Goal: Transaction & Acquisition: Purchase product/service

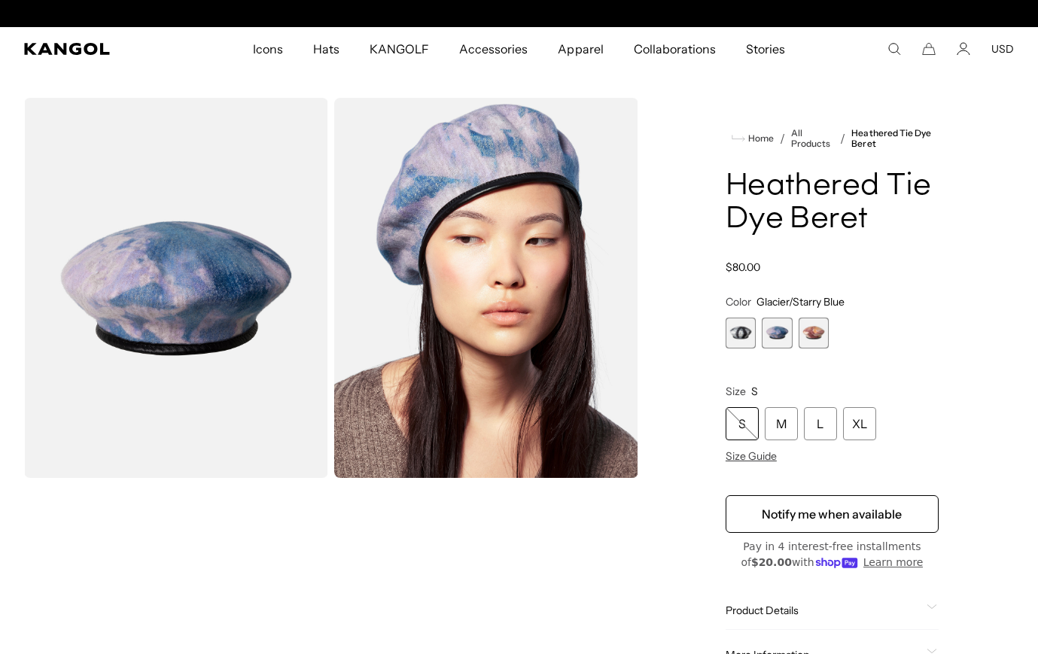
scroll to position [0, 310]
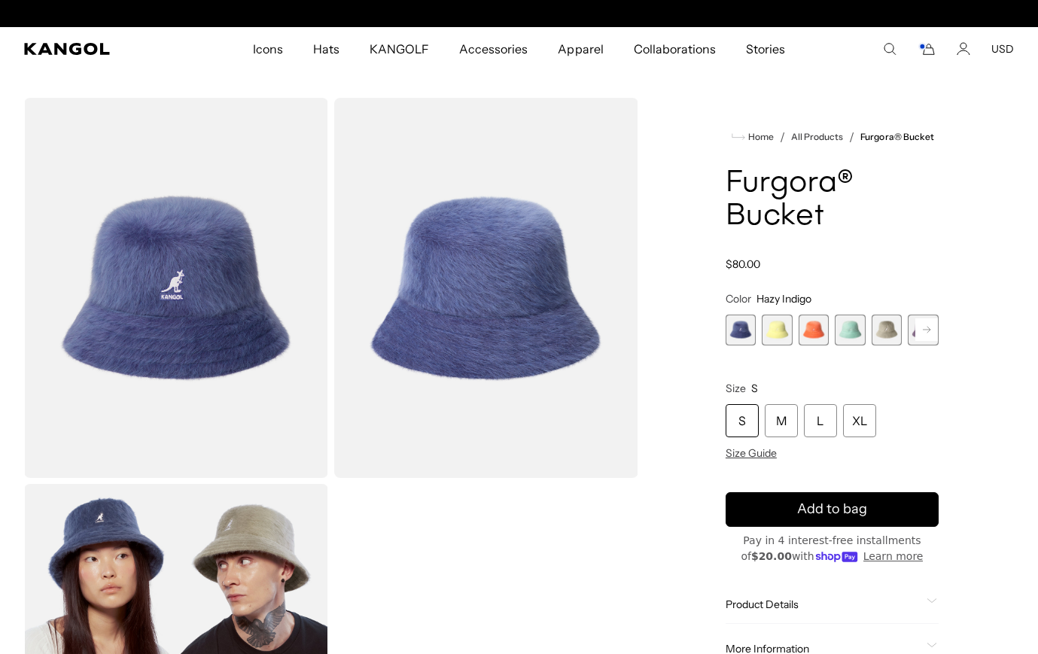
click at [923, 333] on rect at bounding box center [926, 329] width 23 height 23
click at [877, 332] on span "6 of 10" at bounding box center [887, 330] width 31 height 31
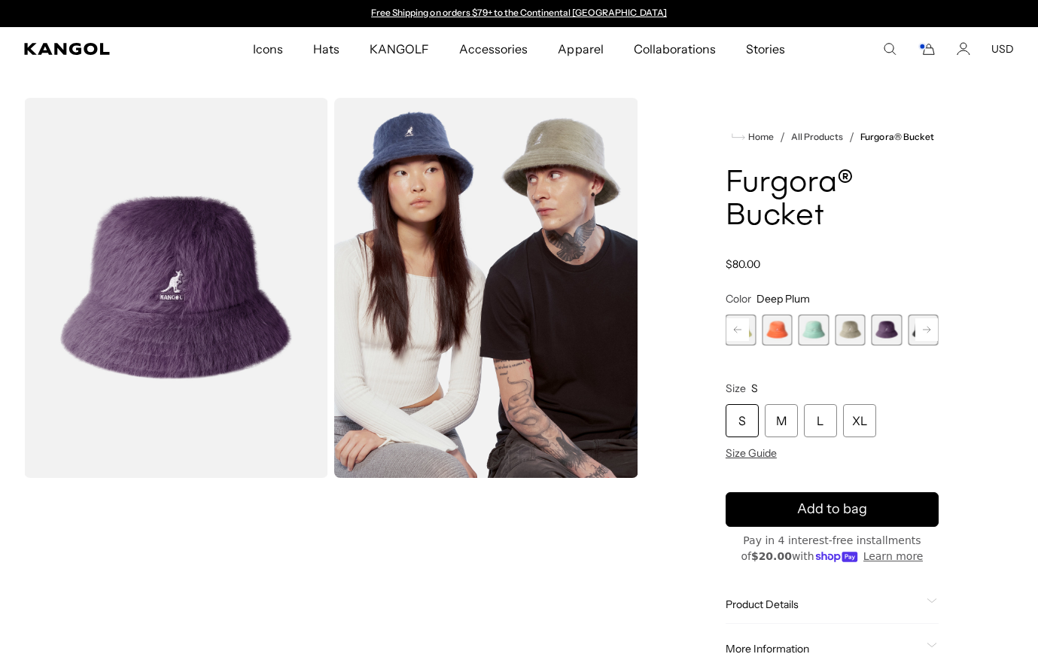
click at [920, 331] on rect at bounding box center [926, 329] width 23 height 23
click at [817, 330] on span "5 of 10" at bounding box center [814, 330] width 31 height 31
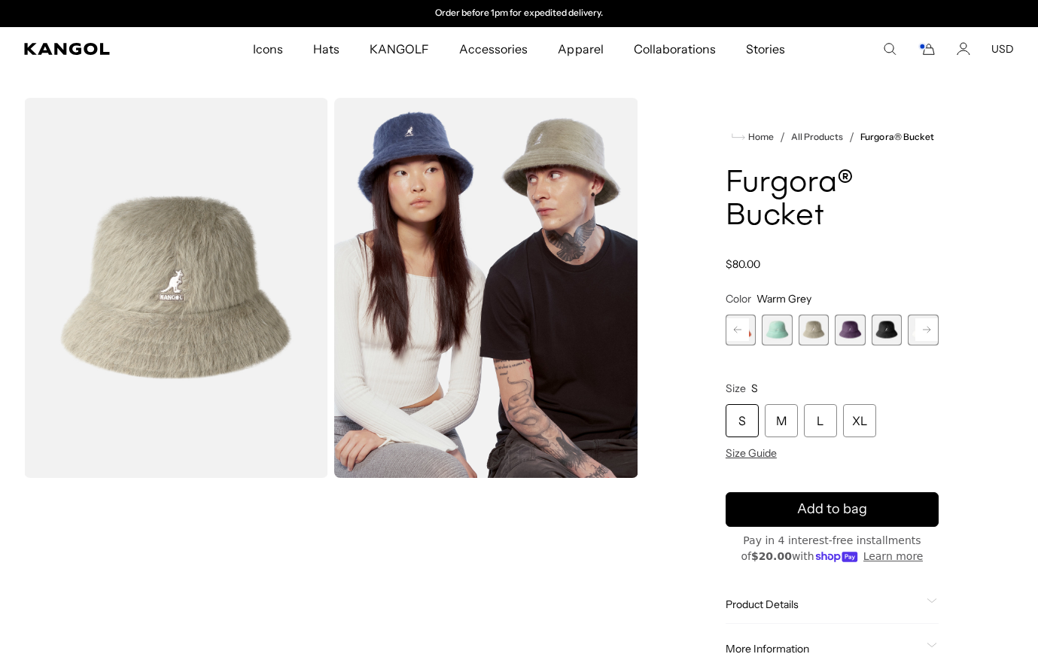
click at [774, 336] on span "4 of 10" at bounding box center [777, 330] width 31 height 31
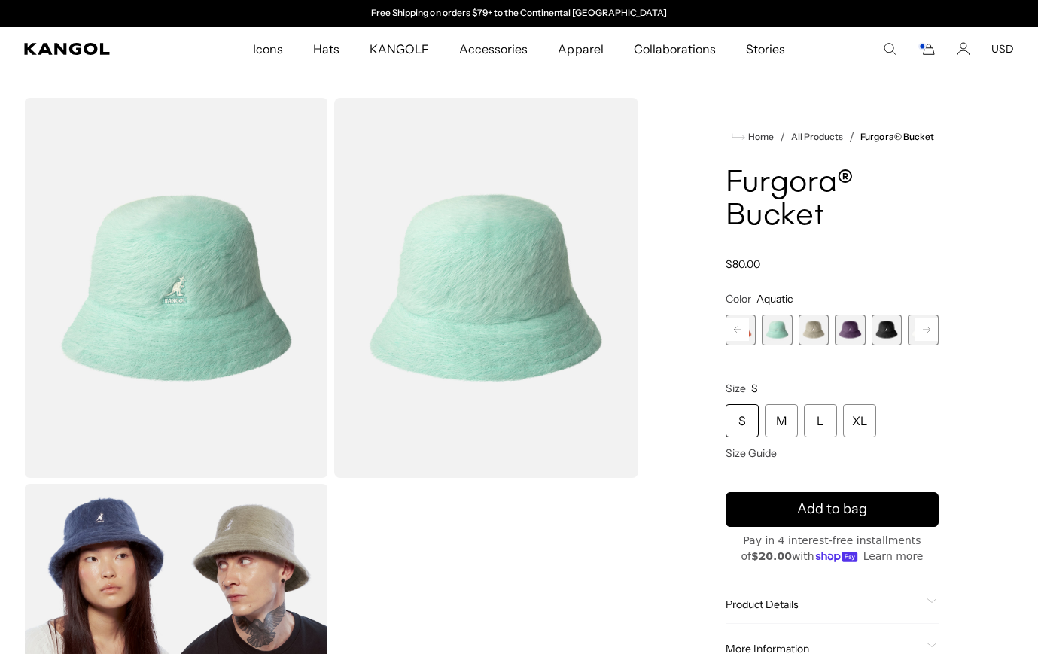
click at [742, 330] on rect at bounding box center [737, 329] width 23 height 23
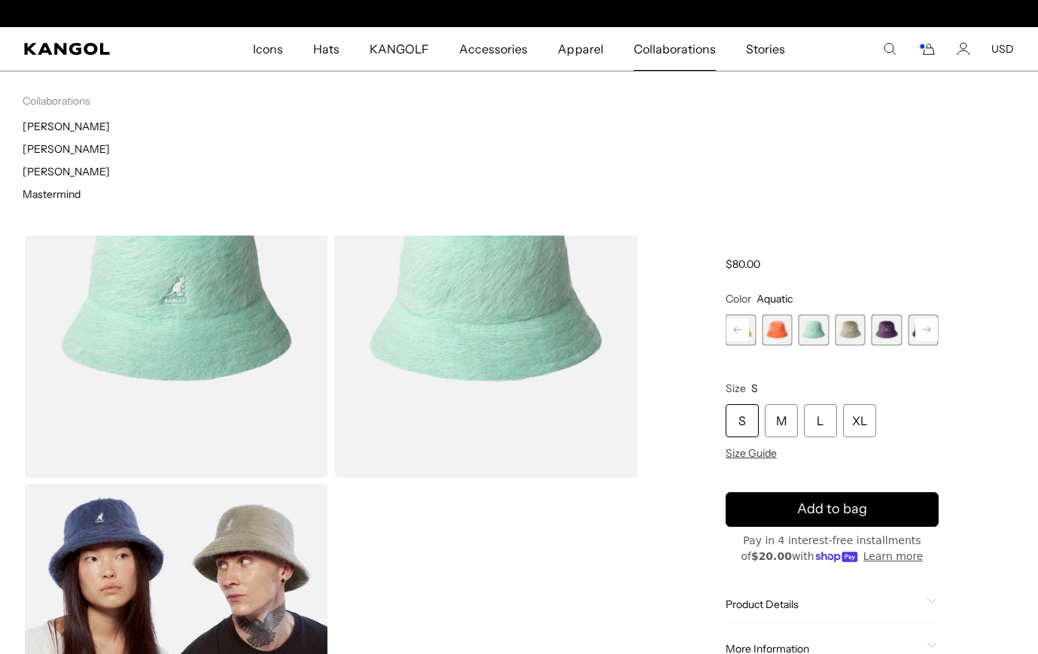
scroll to position [0, 310]
